Goal: Information Seeking & Learning: Learn about a topic

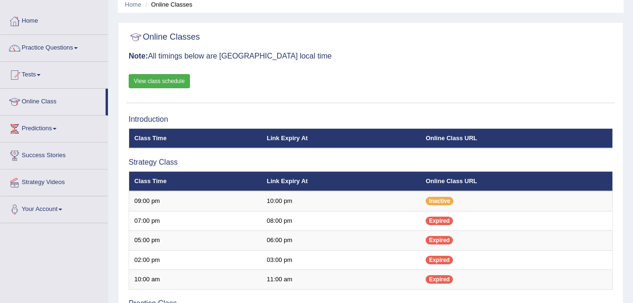
scroll to position [38, 0]
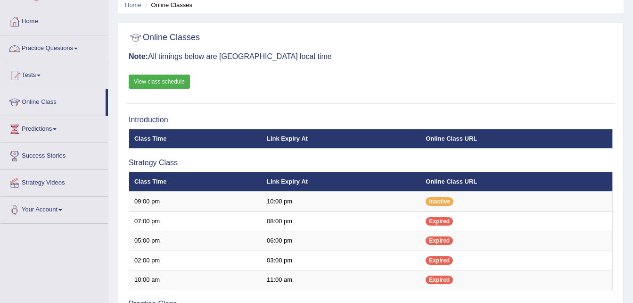
click at [55, 54] on link "Practice Questions" at bounding box center [53, 47] width 107 height 24
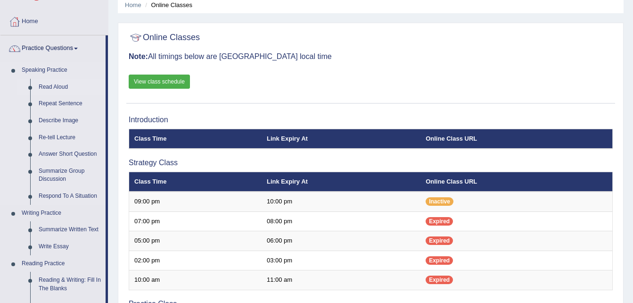
click at [53, 85] on link "Read Aloud" at bounding box center [69, 87] width 71 height 17
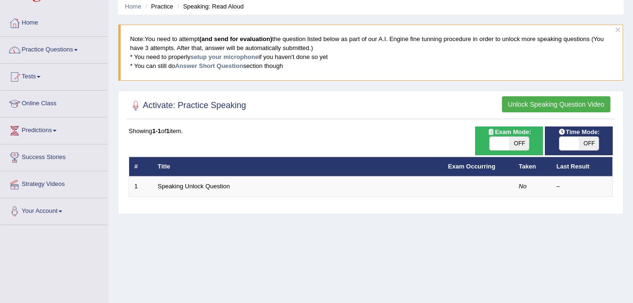
scroll to position [39, 0]
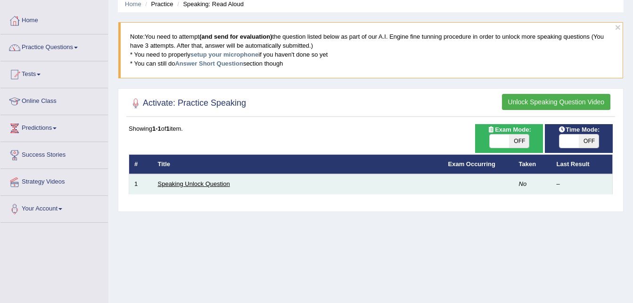
click at [215, 184] on link "Speaking Unlock Question" at bounding box center [194, 183] width 72 height 7
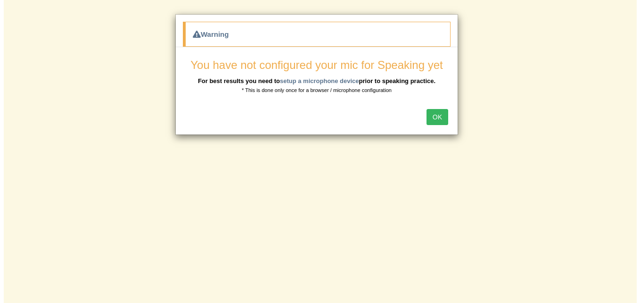
scroll to position [42, 0]
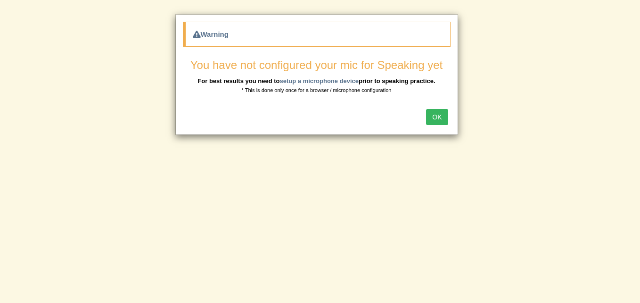
click at [434, 113] on button "OK" at bounding box center [437, 117] width 22 height 16
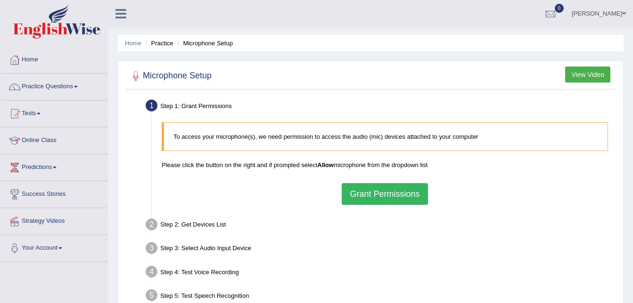
click at [397, 184] on button "Grant Permissions" at bounding box center [385, 194] width 86 height 22
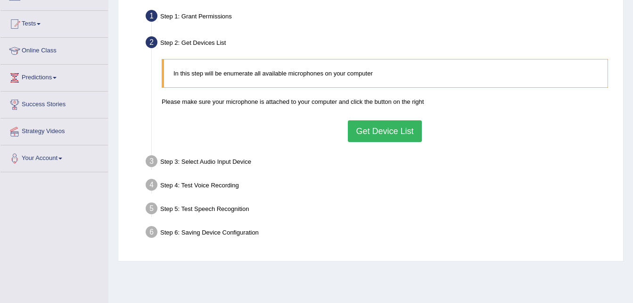
scroll to position [90, 0]
click at [369, 123] on button "Get Device List" at bounding box center [385, 131] width 74 height 22
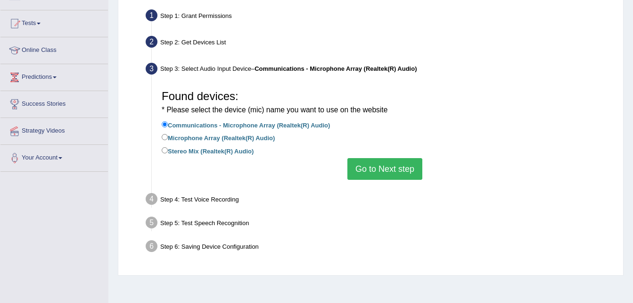
click at [392, 167] on button "Go to Next step" at bounding box center [384, 169] width 75 height 22
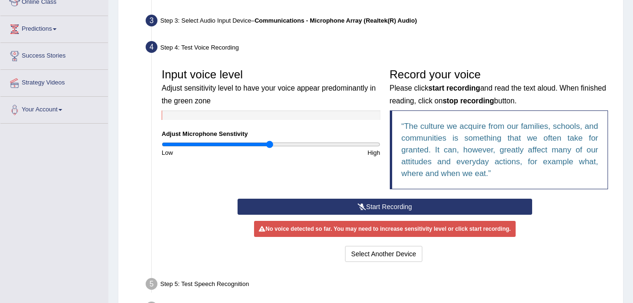
scroll to position [140, 0]
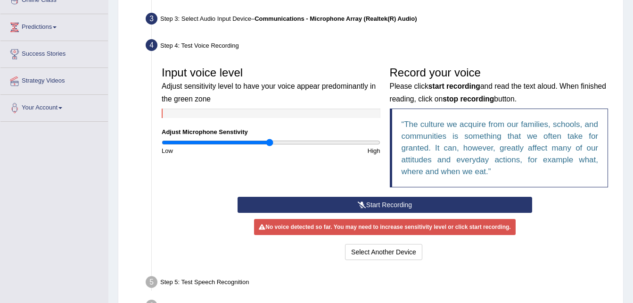
click at [351, 201] on button "Start Recording" at bounding box center [385, 205] width 295 height 16
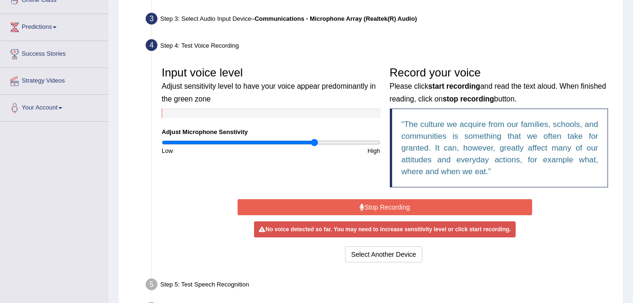
click at [314, 139] on input "range" at bounding box center [271, 143] width 219 height 8
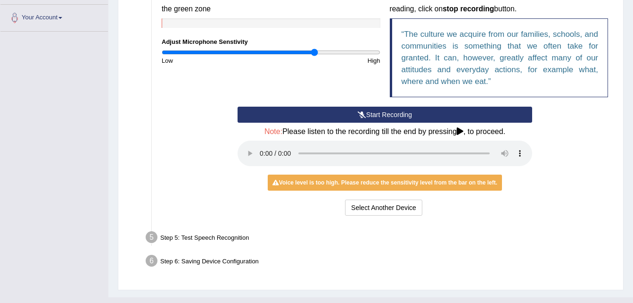
scroll to position [248, 0]
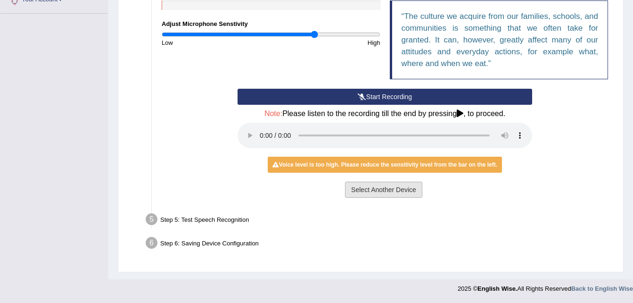
click at [373, 187] on button "Select Another Device" at bounding box center [383, 189] width 77 height 16
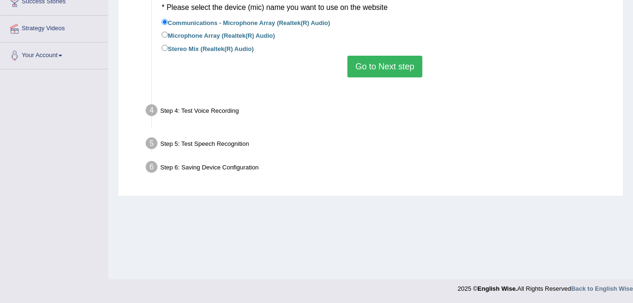
scroll to position [192, 0]
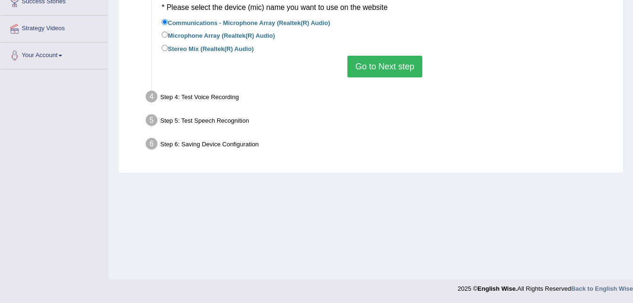
click at [363, 63] on button "Go to Next step" at bounding box center [384, 67] width 75 height 22
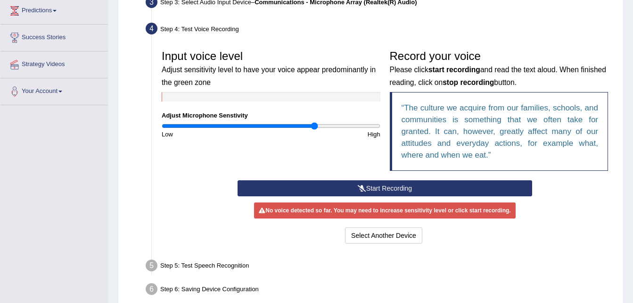
scroll to position [154, 0]
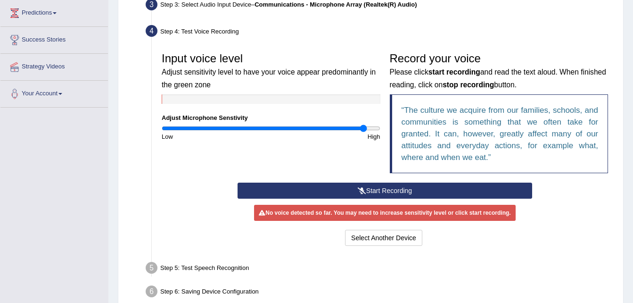
click at [363, 126] on input "range" at bounding box center [271, 128] width 219 height 8
click at [390, 191] on button "Start Recording" at bounding box center [385, 190] width 295 height 16
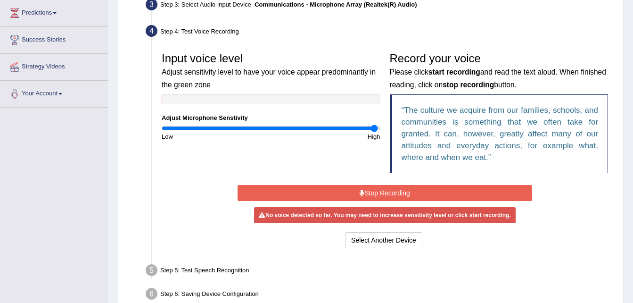
click at [375, 127] on input "range" at bounding box center [271, 128] width 219 height 8
click at [413, 187] on button "Stop Recording" at bounding box center [385, 193] width 295 height 16
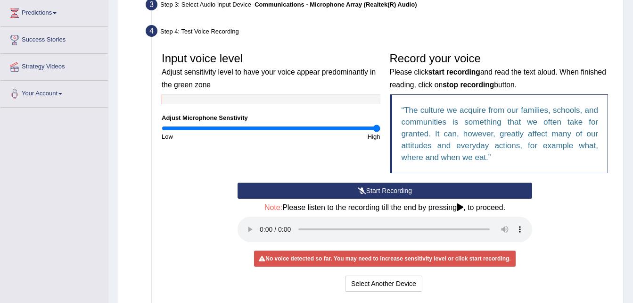
type input "2"
click at [379, 128] on input "range" at bounding box center [271, 128] width 219 height 8
click at [403, 283] on button "Select Another Device" at bounding box center [383, 283] width 77 height 16
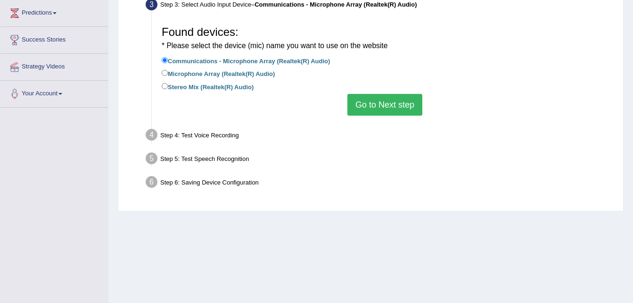
click at [385, 94] on button "Go to Next step" at bounding box center [384, 105] width 75 height 22
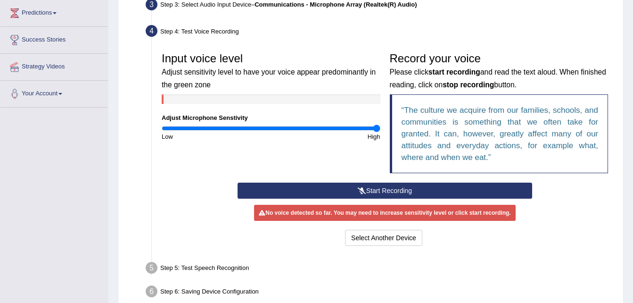
click at [375, 187] on button "Start Recording" at bounding box center [385, 190] width 295 height 16
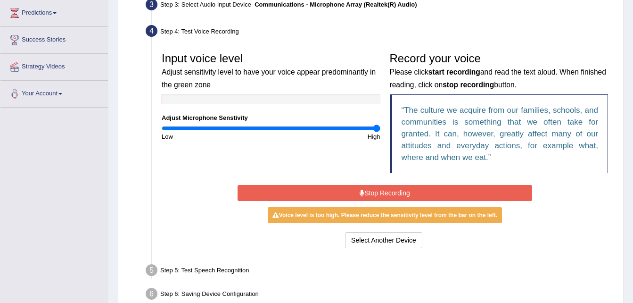
click at [375, 187] on button "Stop Recording" at bounding box center [385, 193] width 295 height 16
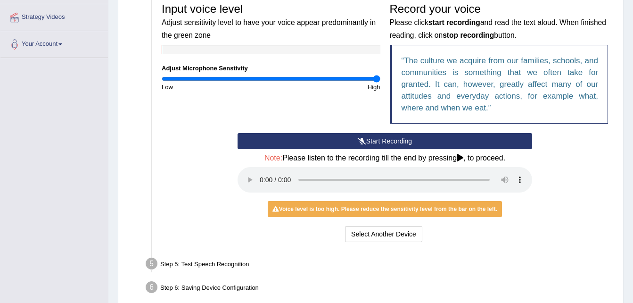
scroll to position [203, 0]
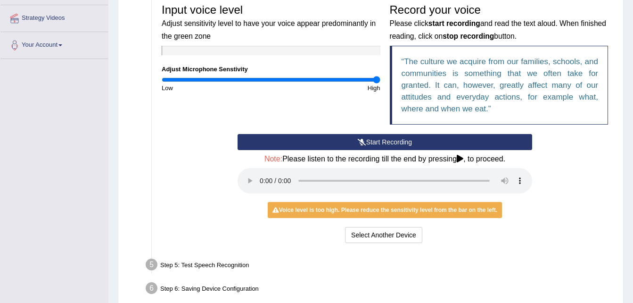
click at [448, 199] on div "Start Recording Stop Recording Note: Please listen to the recording till the en…" at bounding box center [385, 189] width 304 height 111
click at [382, 238] on button "Select Another Device" at bounding box center [383, 235] width 77 height 16
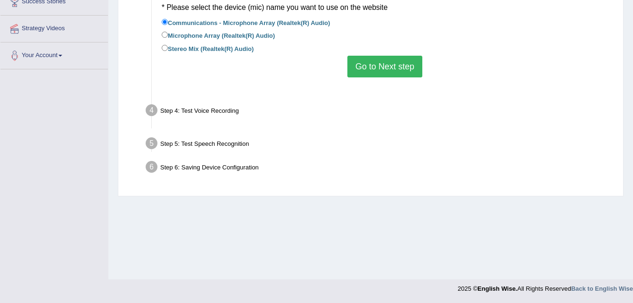
scroll to position [192, 0]
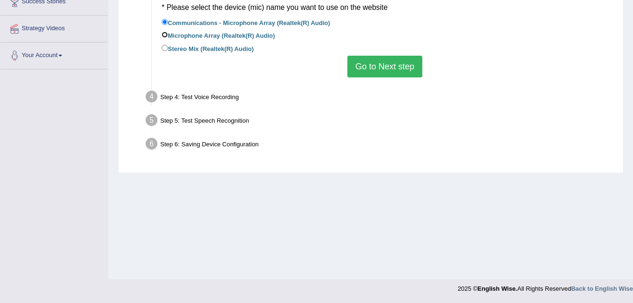
click at [164, 34] on input "Microphone Array (Realtek(R) Audio)" at bounding box center [165, 35] width 6 height 6
radio input "true"
click at [378, 59] on button "Go to Next step" at bounding box center [384, 67] width 75 height 22
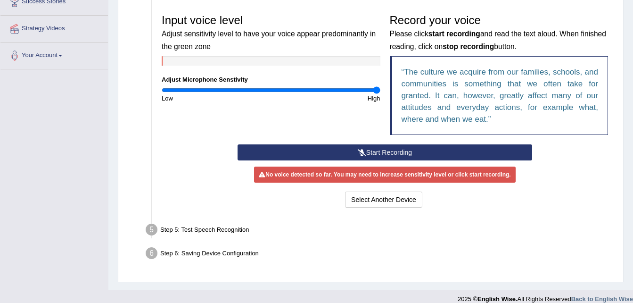
click at [355, 145] on button "Start Recording" at bounding box center [385, 152] width 295 height 16
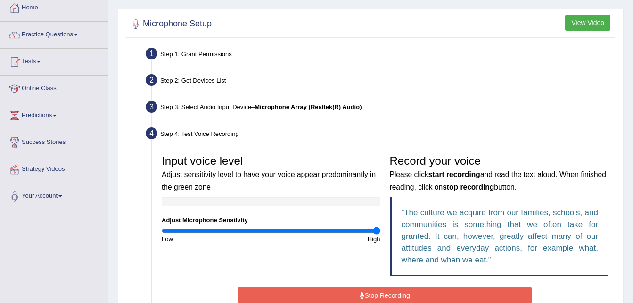
scroll to position [51, 0]
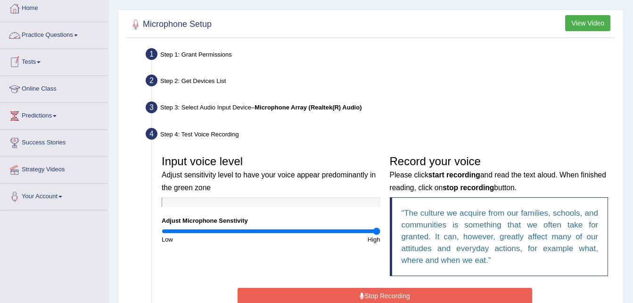
click at [54, 28] on link "Practice Questions" at bounding box center [53, 34] width 107 height 24
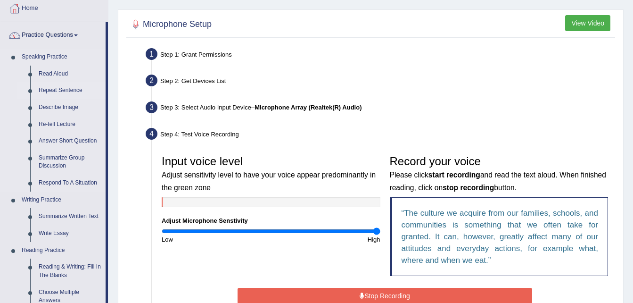
click at [68, 85] on link "Repeat Sentence" at bounding box center [69, 90] width 71 height 17
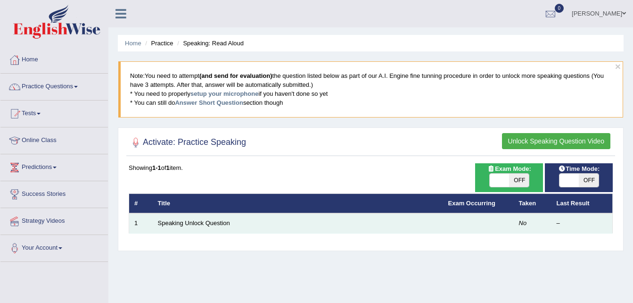
click at [248, 221] on td "Speaking Unlock Question" at bounding box center [298, 223] width 290 height 20
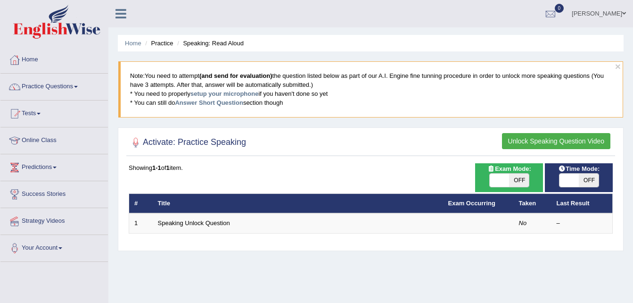
click at [538, 138] on button "Unlock Speaking Question Video" at bounding box center [556, 141] width 108 height 16
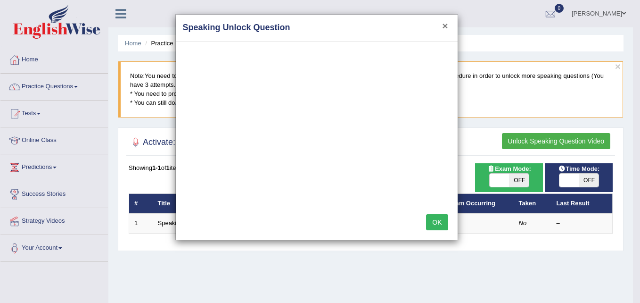
click at [446, 23] on button "×" at bounding box center [445, 26] width 6 height 10
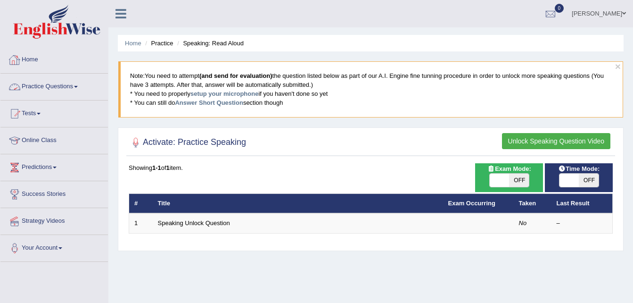
click at [25, 66] on link "Home" at bounding box center [53, 59] width 107 height 24
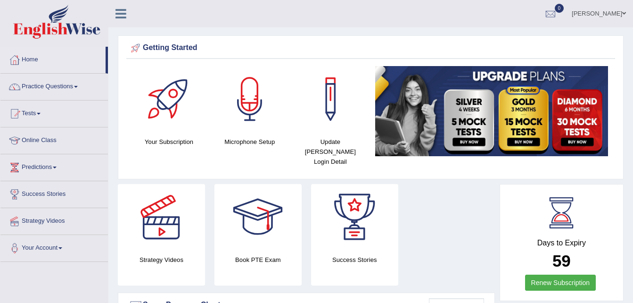
click at [250, 99] on div at bounding box center [250, 99] width 66 height 66
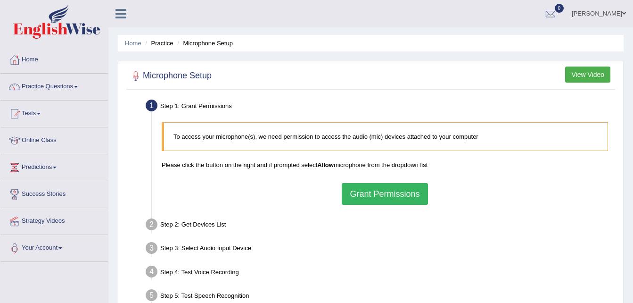
click at [375, 192] on button "Grant Permissions" at bounding box center [385, 194] width 86 height 22
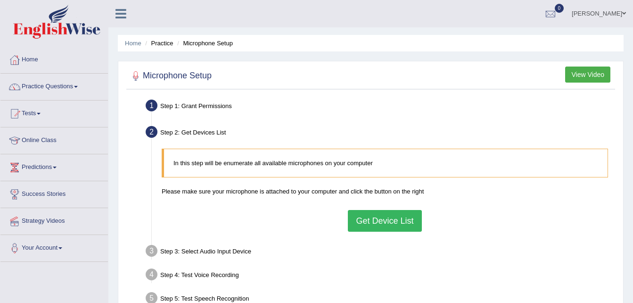
click at [381, 223] on button "Get Device List" at bounding box center [385, 221] width 74 height 22
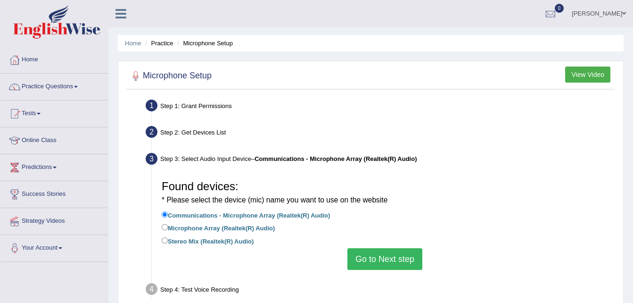
click at [384, 262] on button "Go to Next step" at bounding box center [384, 259] width 75 height 22
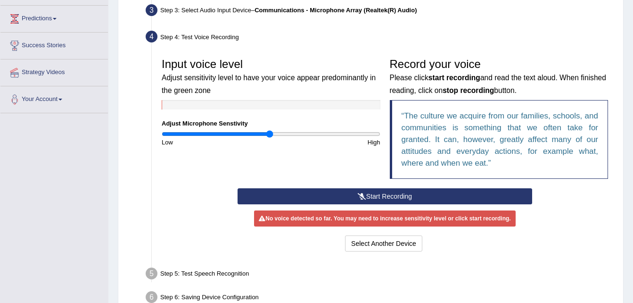
scroll to position [149, 0]
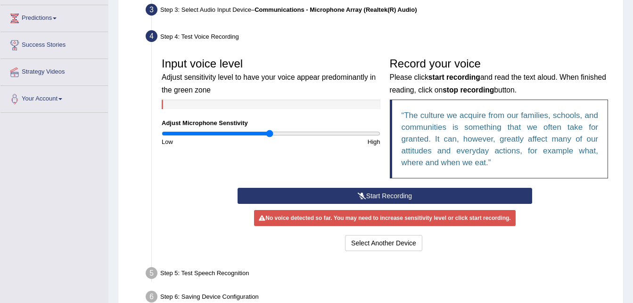
click at [383, 191] on button "Start Recording" at bounding box center [385, 196] width 295 height 16
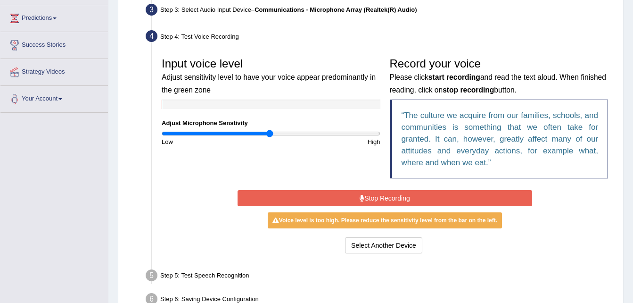
click at [364, 193] on button "Stop Recording" at bounding box center [385, 198] width 295 height 16
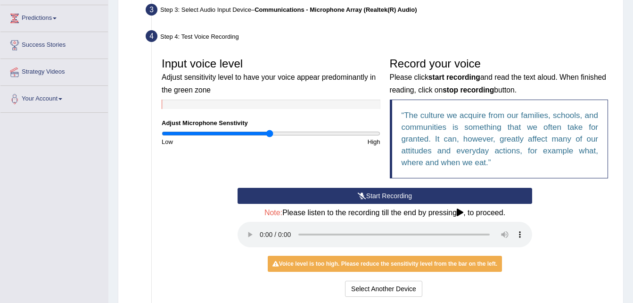
click at [534, 220] on div "Start Recording Stop Recording Note: Please listen to the recording till the en…" at bounding box center [385, 243] width 304 height 111
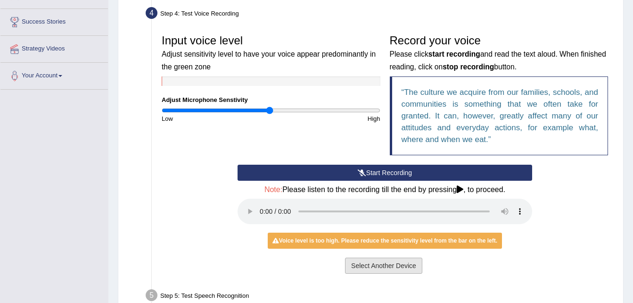
scroll to position [176, 0]
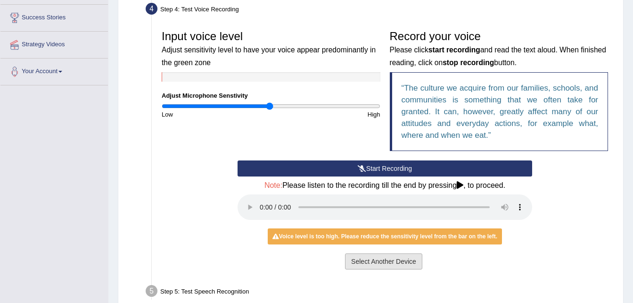
click at [391, 255] on button "Select Another Device" at bounding box center [383, 261] width 77 height 16
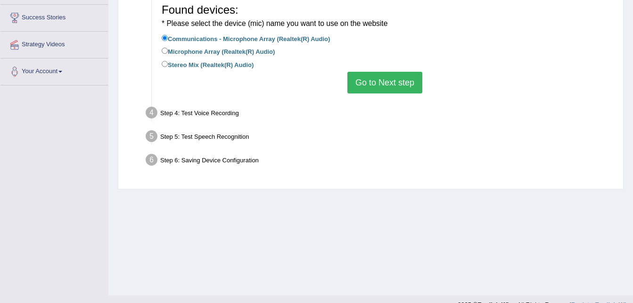
click at [388, 82] on button "Go to Next step" at bounding box center [384, 83] width 75 height 22
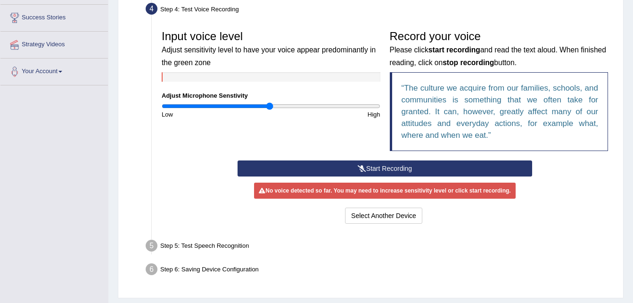
click at [382, 165] on button "Start Recording" at bounding box center [385, 168] width 295 height 16
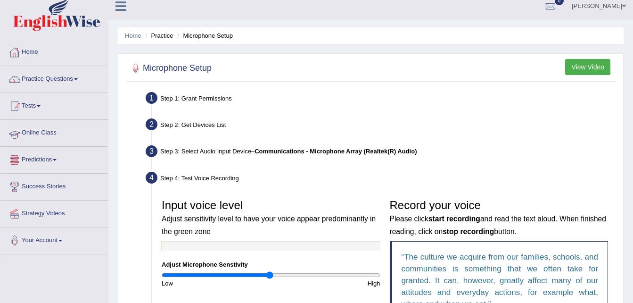
scroll to position [0, 0]
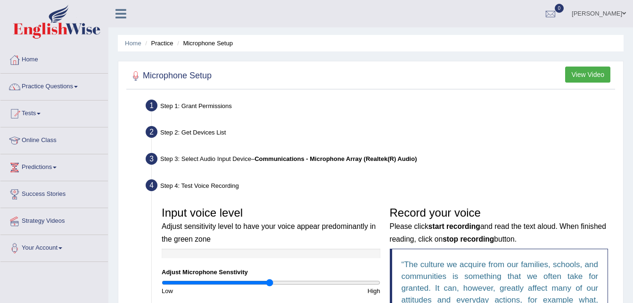
click at [55, 84] on link "Practice Questions" at bounding box center [53, 86] width 107 height 24
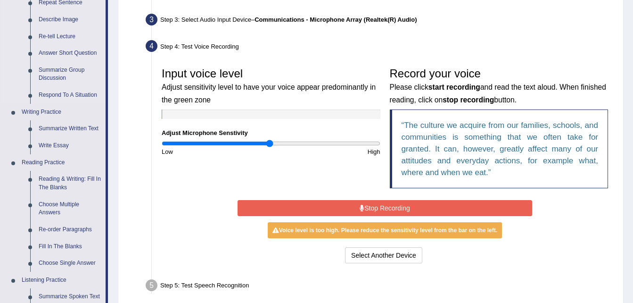
scroll to position [140, 0]
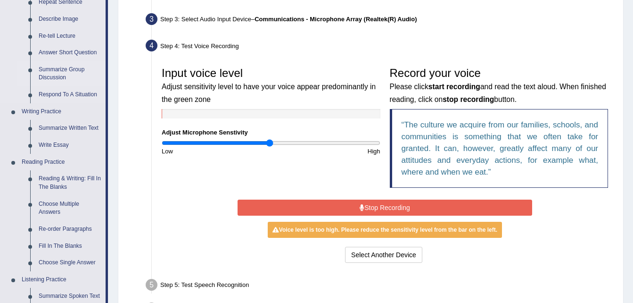
click at [57, 72] on link "Summarize Group Discussion" at bounding box center [69, 73] width 71 height 25
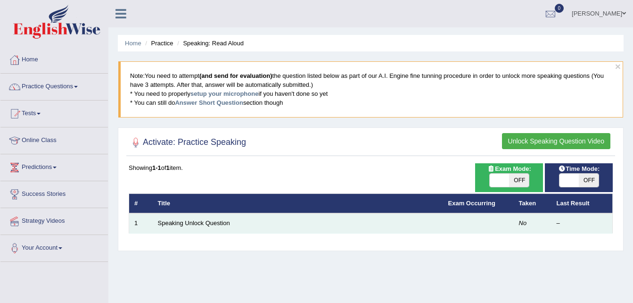
click at [254, 227] on td "Speaking Unlock Question" at bounding box center [298, 223] width 290 height 20
click at [236, 220] on td "Speaking Unlock Question" at bounding box center [298, 223] width 290 height 20
click at [212, 225] on link "Speaking Unlock Question" at bounding box center [194, 222] width 72 height 7
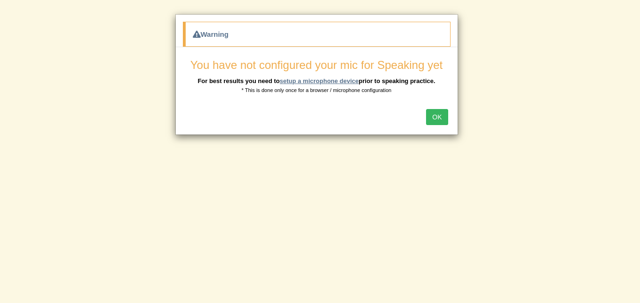
click at [329, 80] on link "setup a microphone device" at bounding box center [319, 80] width 79 height 7
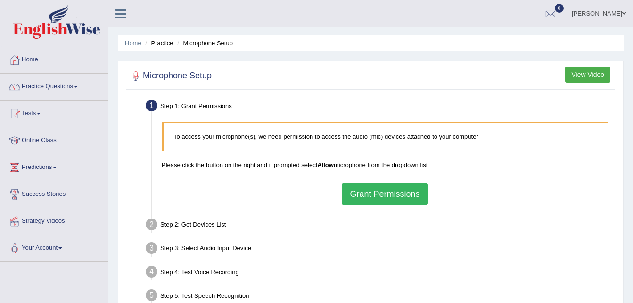
click at [387, 194] on button "Grant Permissions" at bounding box center [385, 194] width 86 height 22
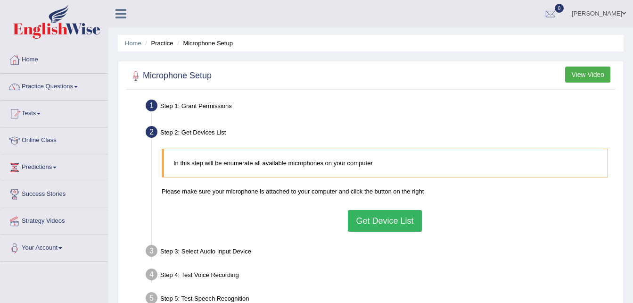
click at [403, 227] on button "Get Device List" at bounding box center [385, 221] width 74 height 22
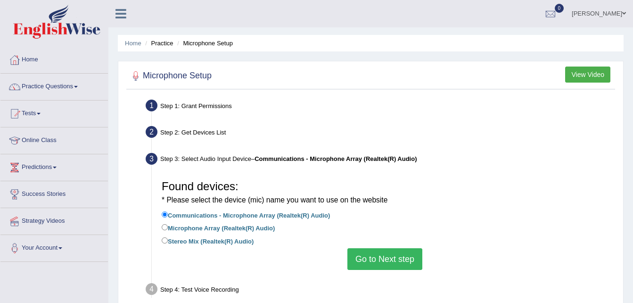
click at [380, 256] on button "Go to Next step" at bounding box center [384, 259] width 75 height 22
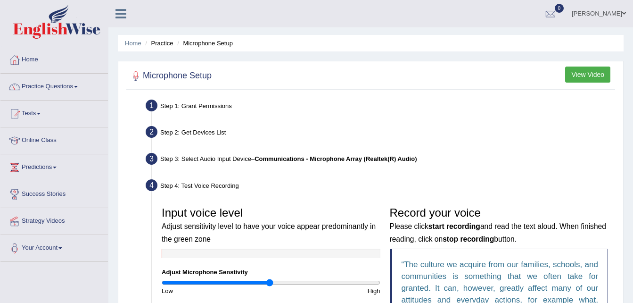
click at [573, 73] on button "View Video" at bounding box center [587, 74] width 45 height 16
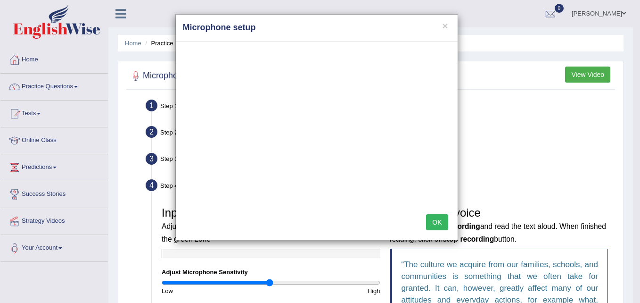
click at [441, 26] on h4 "Microphone setup" at bounding box center [317, 28] width 268 height 12
click at [448, 25] on button "×" at bounding box center [445, 26] width 6 height 10
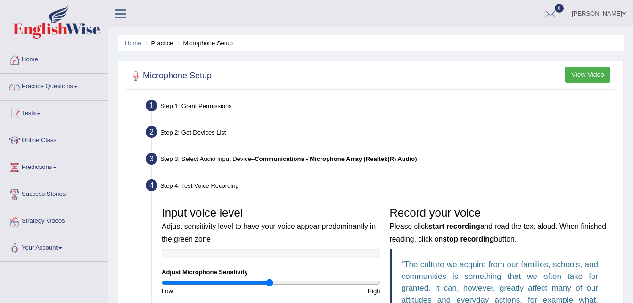
click at [62, 83] on link "Practice Questions" at bounding box center [53, 86] width 107 height 24
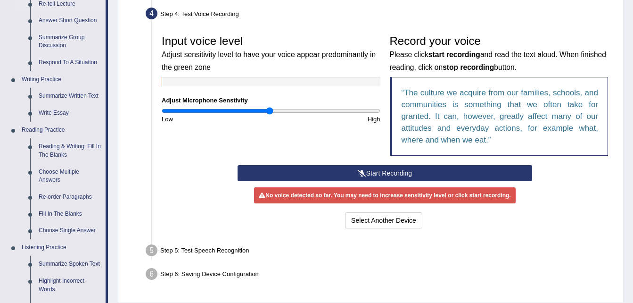
scroll to position [172, 0]
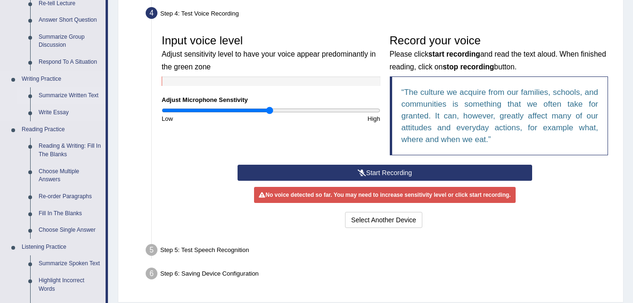
click at [58, 96] on link "Summarize Written Text" at bounding box center [69, 95] width 71 height 17
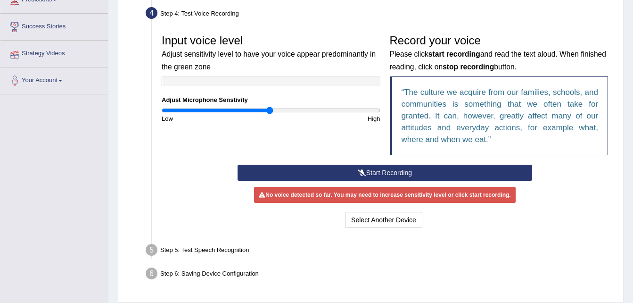
scroll to position [191, 0]
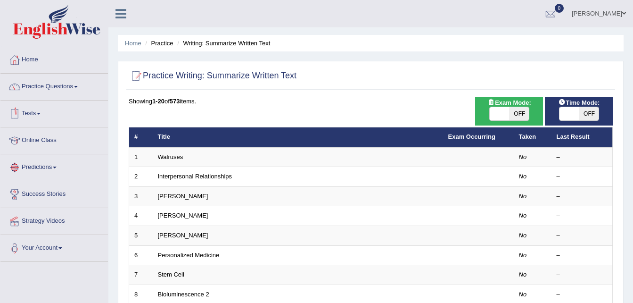
click at [46, 135] on link "Online Class" at bounding box center [53, 139] width 107 height 24
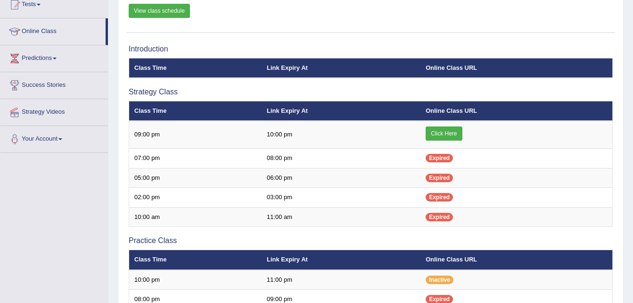
scroll to position [113, 0]
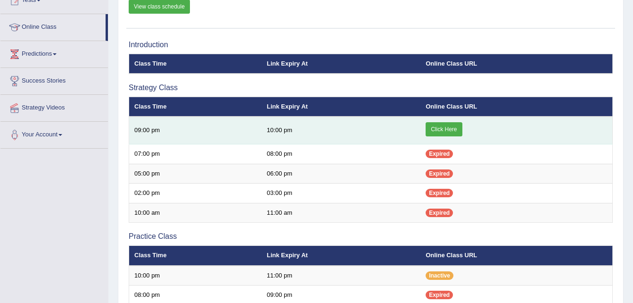
click at [443, 123] on link "Click Here" at bounding box center [444, 129] width 36 height 14
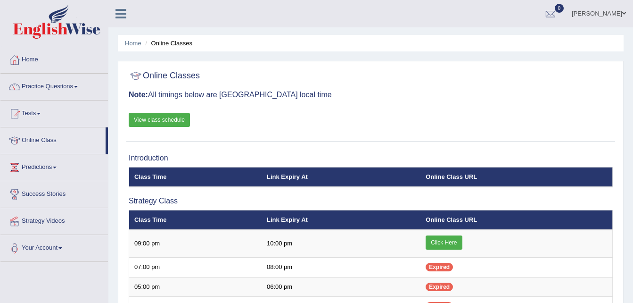
scroll to position [113, 0]
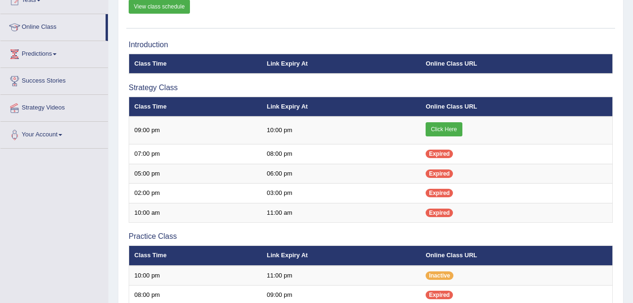
scroll to position [113, 0]
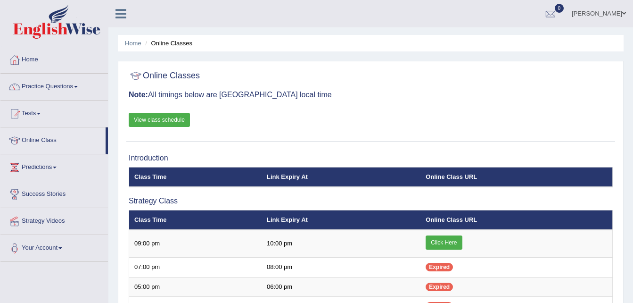
scroll to position [113, 0]
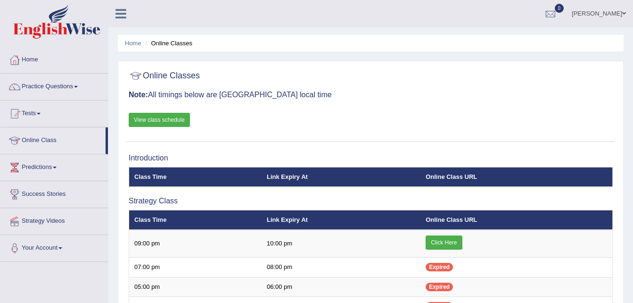
scroll to position [113, 0]
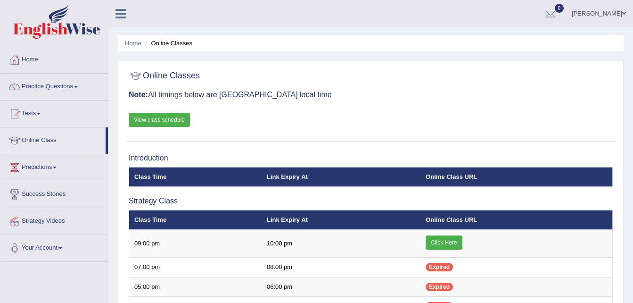
scroll to position [113, 0]
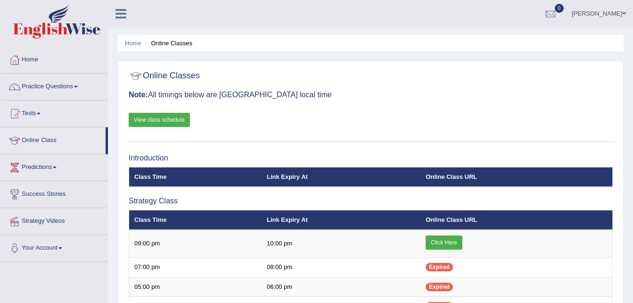
scroll to position [113, 0]
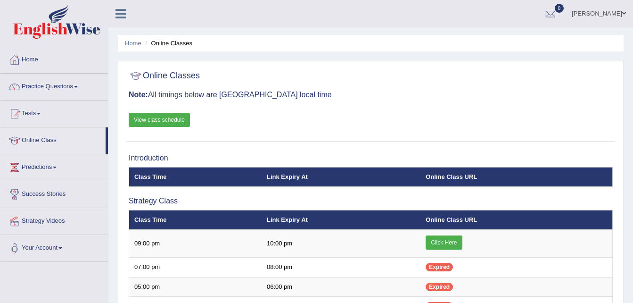
scroll to position [113, 0]
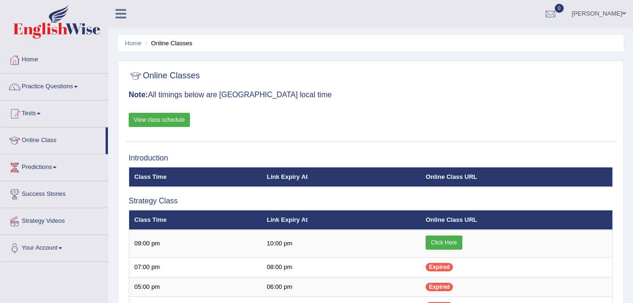
scroll to position [113, 0]
